Goal: Information Seeking & Learning: Learn about a topic

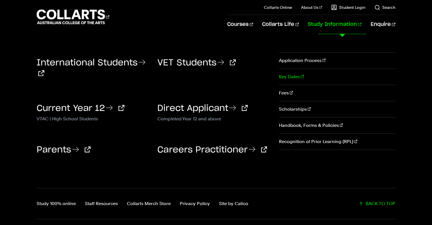
click at [287, 76] on link "Key Dates" at bounding box center [337, 77] width 116 height 16
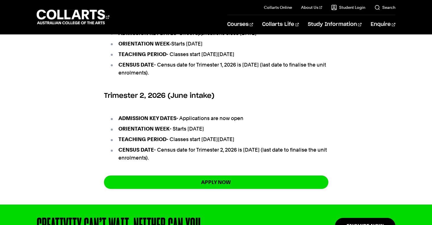
scroll to position [375, 0]
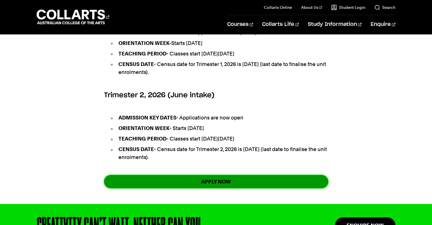
click at [269, 188] on link "apply now" at bounding box center [216, 181] width 224 height 13
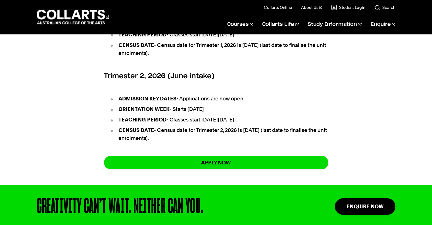
scroll to position [387, 0]
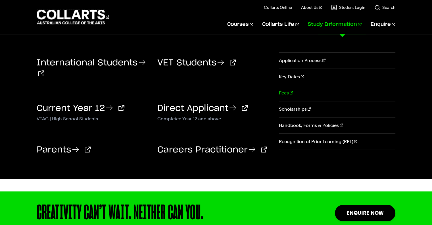
click at [287, 91] on link "Fees" at bounding box center [337, 93] width 116 height 16
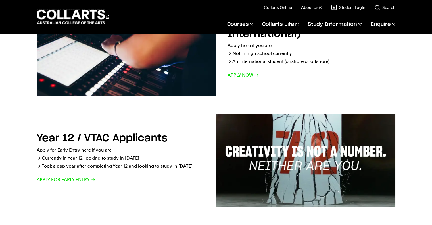
scroll to position [135, 0]
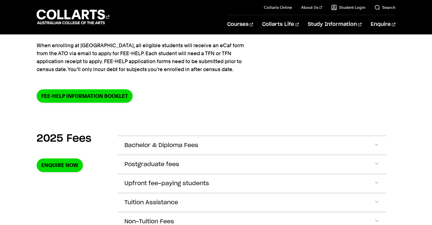
scroll to position [174, 0]
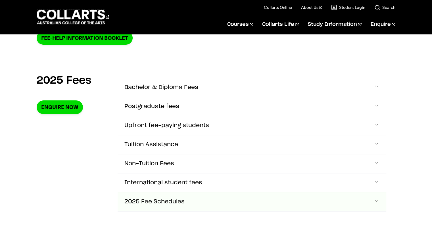
click at [170, 198] on span "2025 Fee Schedules" at bounding box center [154, 201] width 60 height 7
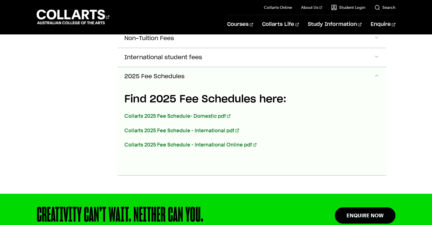
scroll to position [312, 0]
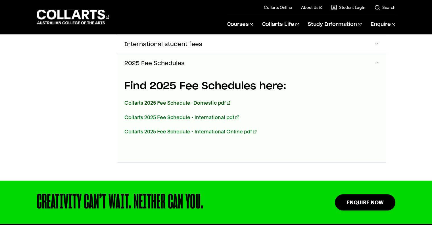
click at [195, 100] on link "Collarts 2025 Fee Schedule- Domestic pdf" at bounding box center [177, 103] width 106 height 6
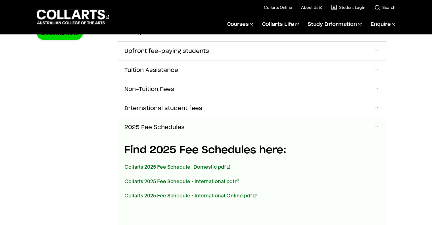
scroll to position [243, 0]
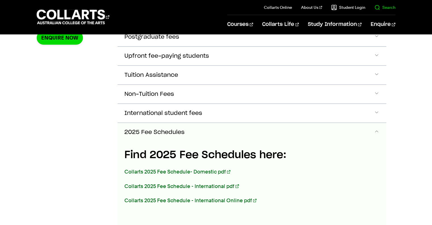
click at [379, 5] on link "Search" at bounding box center [384, 8] width 21 height 6
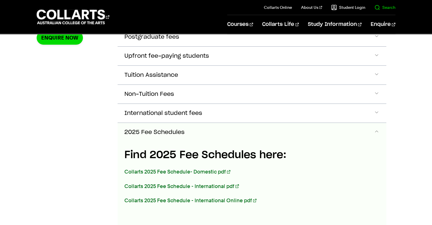
scroll to position [0, 0]
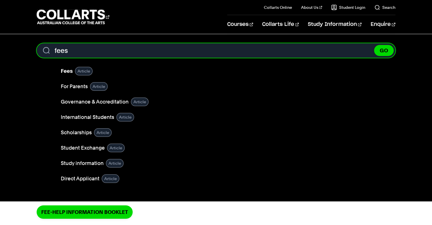
type input "fees"
click at [374, 45] on button "GO" at bounding box center [384, 50] width 20 height 11
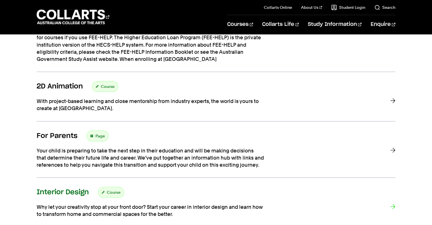
scroll to position [152, 0]
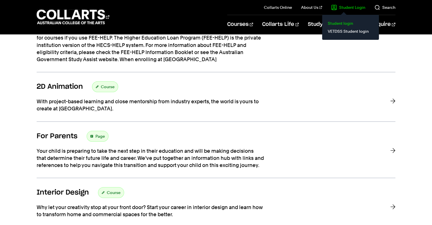
click at [339, 24] on link "Student login" at bounding box center [351, 23] width 48 height 8
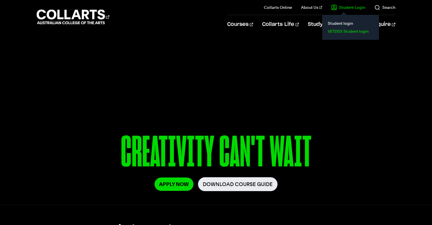
click at [335, 30] on link "VETDSS Student login" at bounding box center [351, 31] width 48 height 8
click at [341, 23] on link "Student login" at bounding box center [351, 23] width 48 height 8
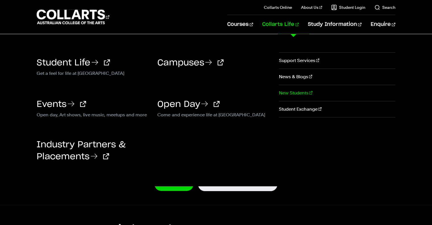
click at [292, 91] on link "New Students" at bounding box center [337, 93] width 116 height 16
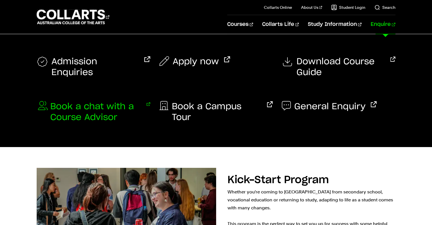
click at [98, 114] on span "Book a chat with a Course Advisor" at bounding box center [95, 112] width 91 height 22
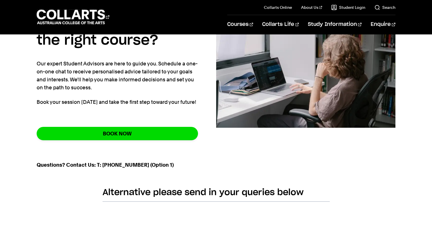
scroll to position [120, 0]
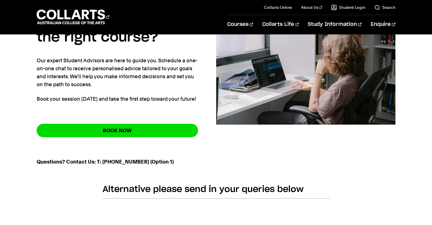
click at [129, 163] on strong "Questions? Contact Us: T: (+61) 1300 818 777 (Option 1)" at bounding box center [105, 161] width 137 height 6
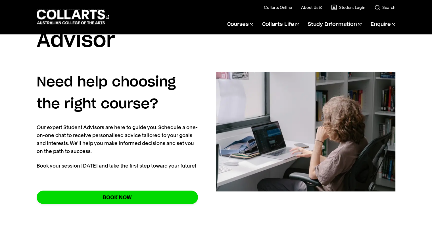
scroll to position [53, 0]
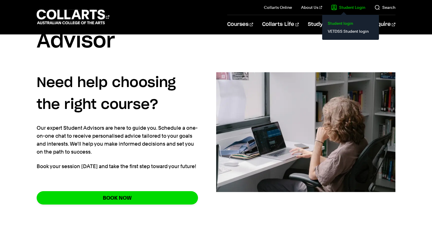
click at [344, 24] on link "Student login" at bounding box center [351, 23] width 48 height 8
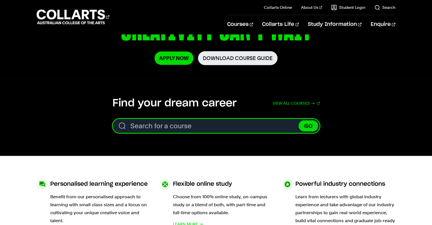
scroll to position [191, 0]
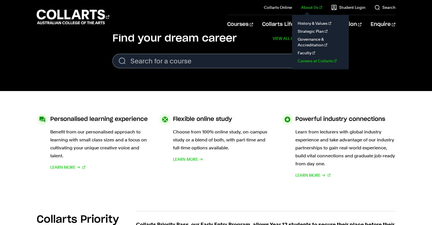
click at [318, 60] on link "Careers at Collarts" at bounding box center [321, 61] width 48 height 8
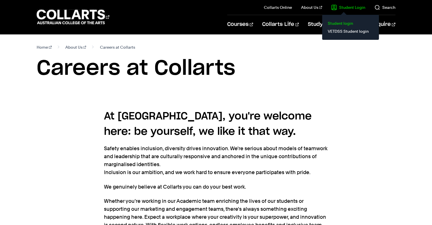
click at [348, 23] on link "Student login" at bounding box center [351, 23] width 48 height 8
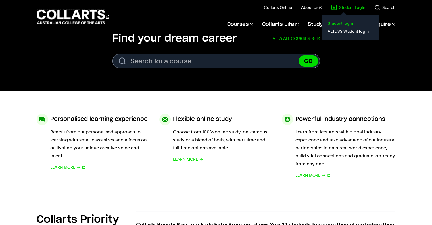
click at [350, 22] on link "Student login" at bounding box center [351, 23] width 48 height 8
